Goal: Task Accomplishment & Management: Manage account settings

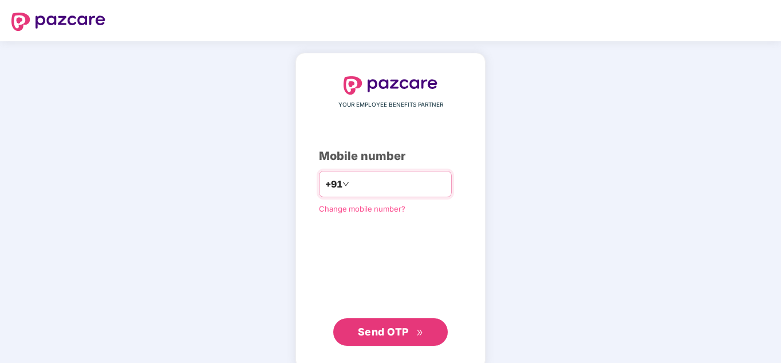
click at [376, 188] on input "number" at bounding box center [399, 184] width 94 height 18
type input "**********"
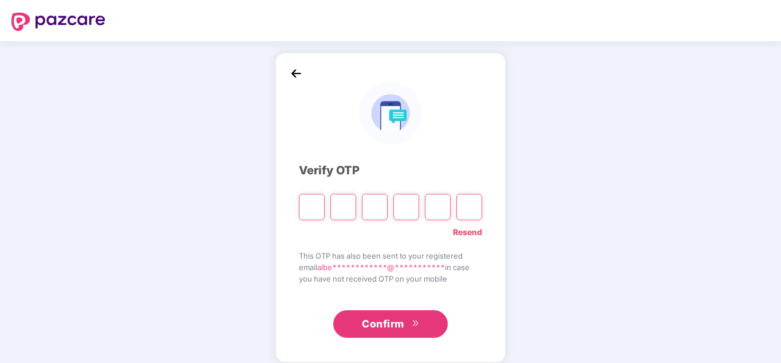
type input "*"
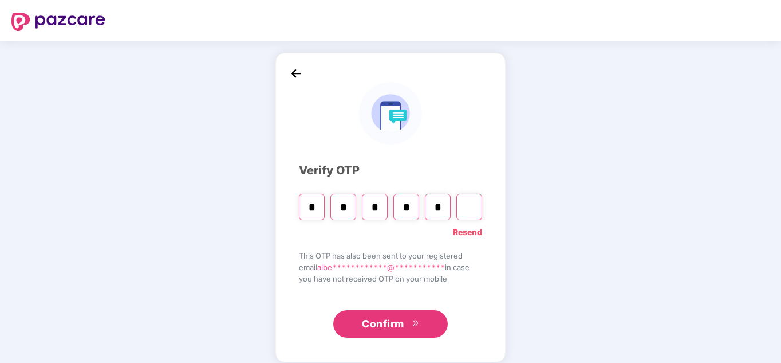
type input "*"
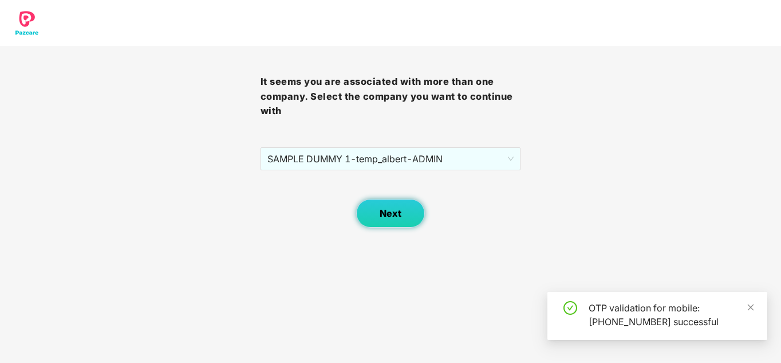
click at [401, 211] on span "Next" at bounding box center [391, 213] width 22 height 11
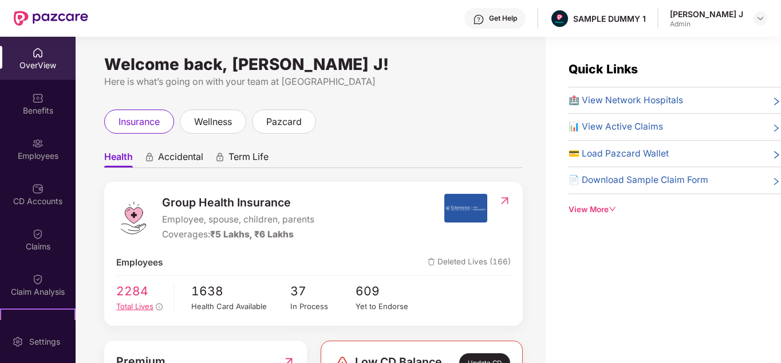
click at [147, 306] on span "Total Lives" at bounding box center [134, 305] width 37 height 9
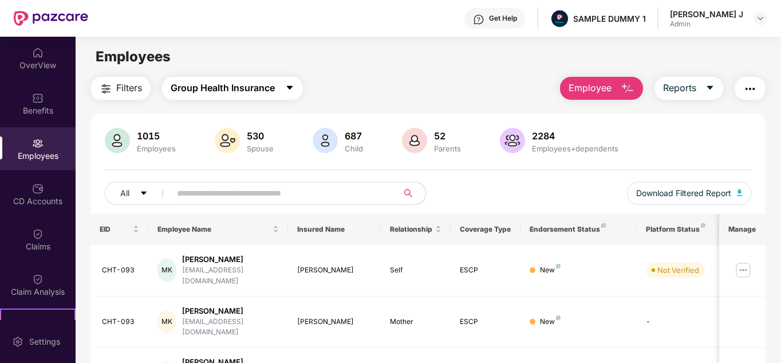
click at [253, 84] on span "Group Health Insurance" at bounding box center [223, 88] width 104 height 14
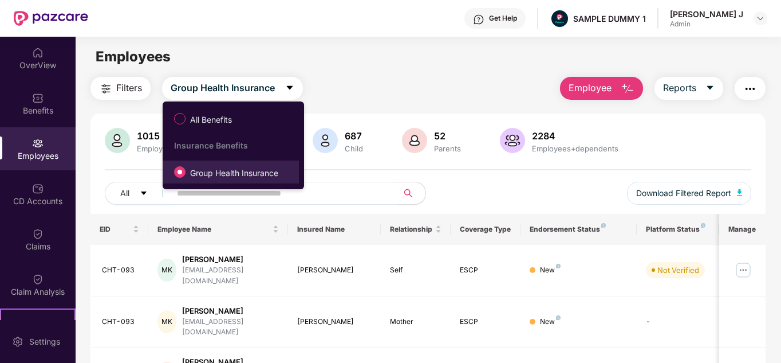
click at [225, 173] on span "Group Health Insurance" at bounding box center [234, 173] width 97 height 13
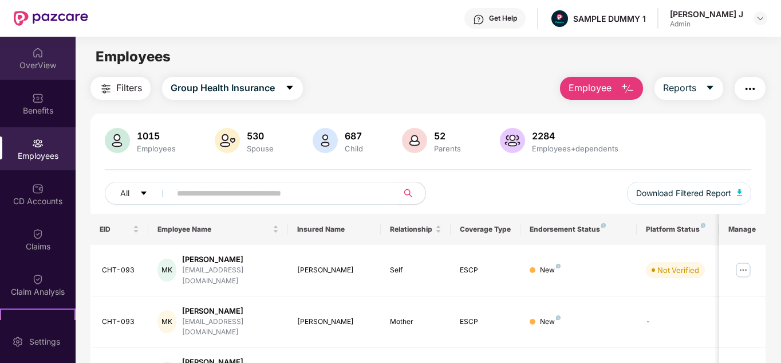
click at [29, 49] on div "OverView" at bounding box center [38, 58] width 76 height 43
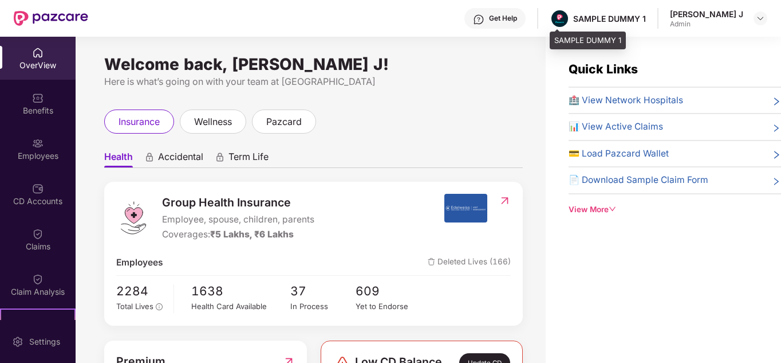
click at [598, 17] on div "SAMPLE DUMMY 1" at bounding box center [609, 18] width 73 height 11
click at [759, 18] on img at bounding box center [760, 18] width 9 height 9
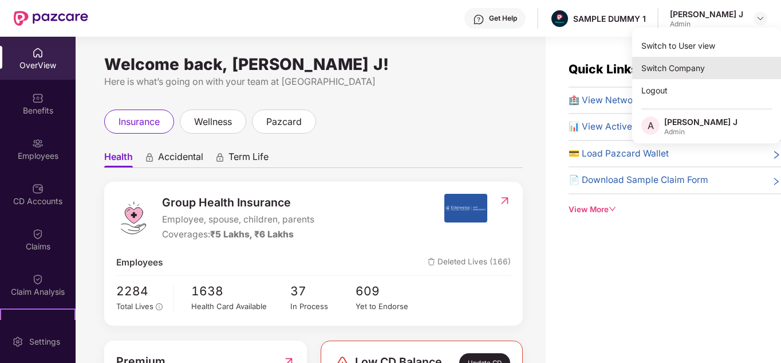
click at [707, 68] on div "Switch Company" at bounding box center [706, 68] width 149 height 22
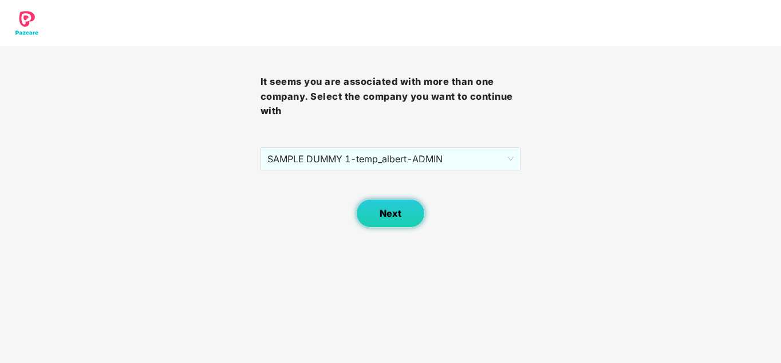
click at [377, 213] on button "Next" at bounding box center [390, 213] width 69 height 29
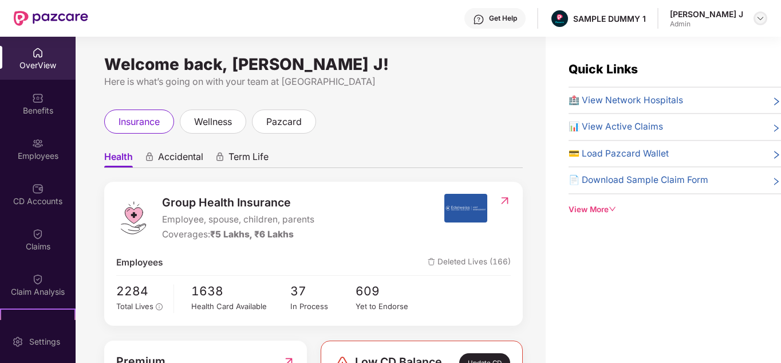
click at [756, 17] on img at bounding box center [760, 18] width 9 height 9
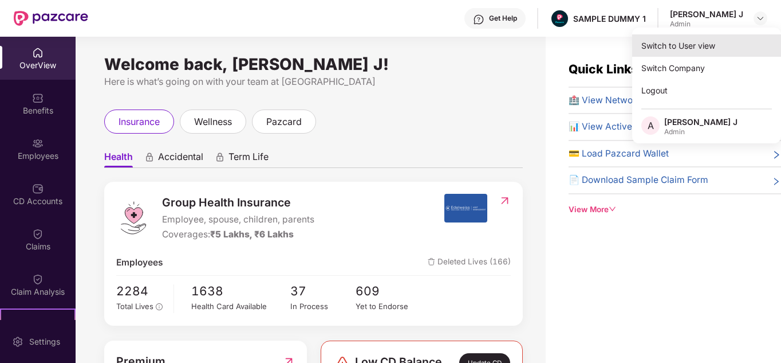
click at [715, 48] on div "Switch to User view" at bounding box center [706, 45] width 149 height 22
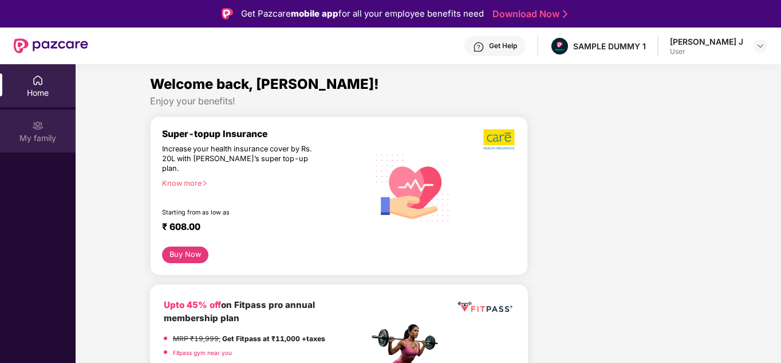
click at [23, 143] on div "My family" at bounding box center [38, 137] width 76 height 11
